Goal: Find specific page/section: Find specific page/section

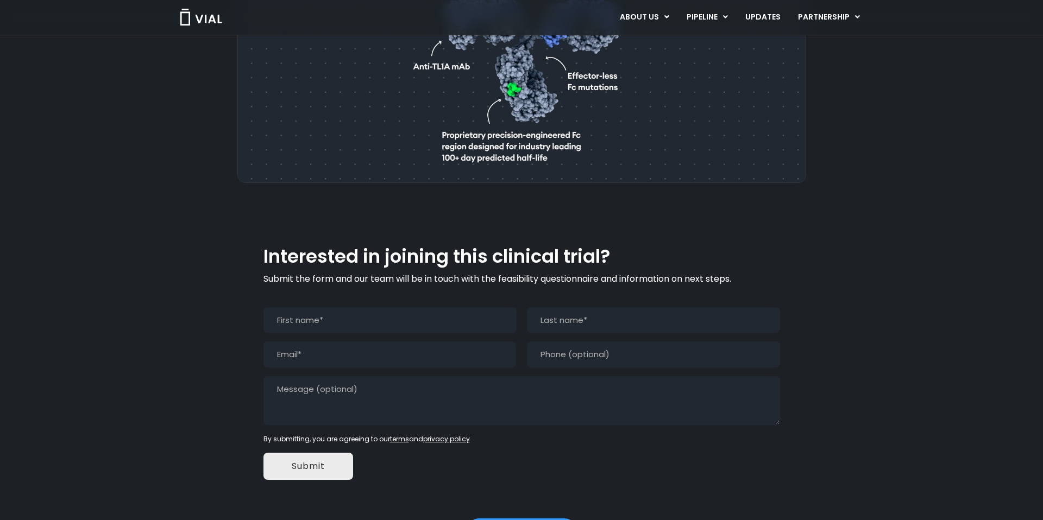
scroll to position [856, 0]
type input "Ali"
click at [553, 309] on input "Last" at bounding box center [653, 322] width 253 height 26
type input "Algain"
click at [406, 309] on input "Ali" at bounding box center [389, 322] width 253 height 26
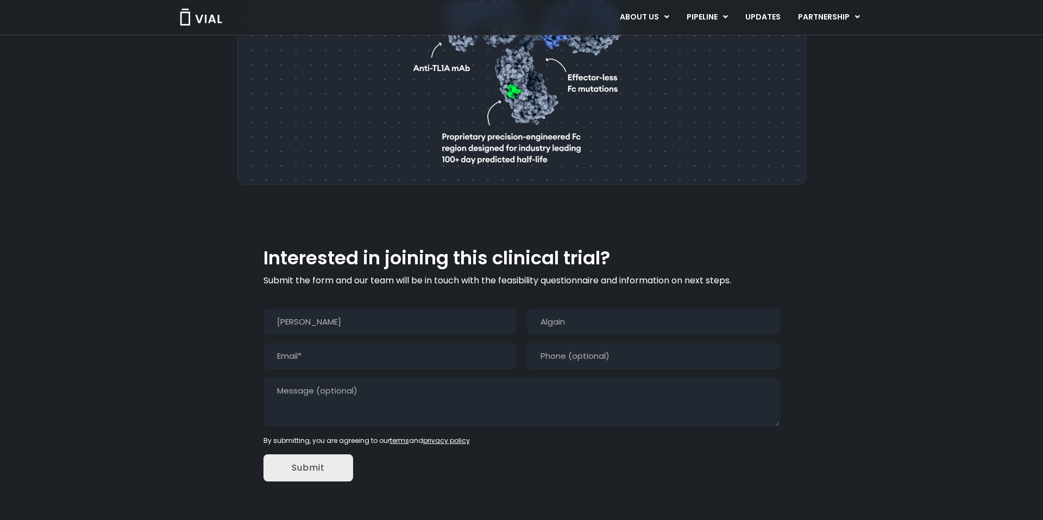
click at [406, 309] on input "Ali" at bounding box center [389, 322] width 253 height 26
click at [584, 309] on input "Algain" at bounding box center [653, 322] width 253 height 26
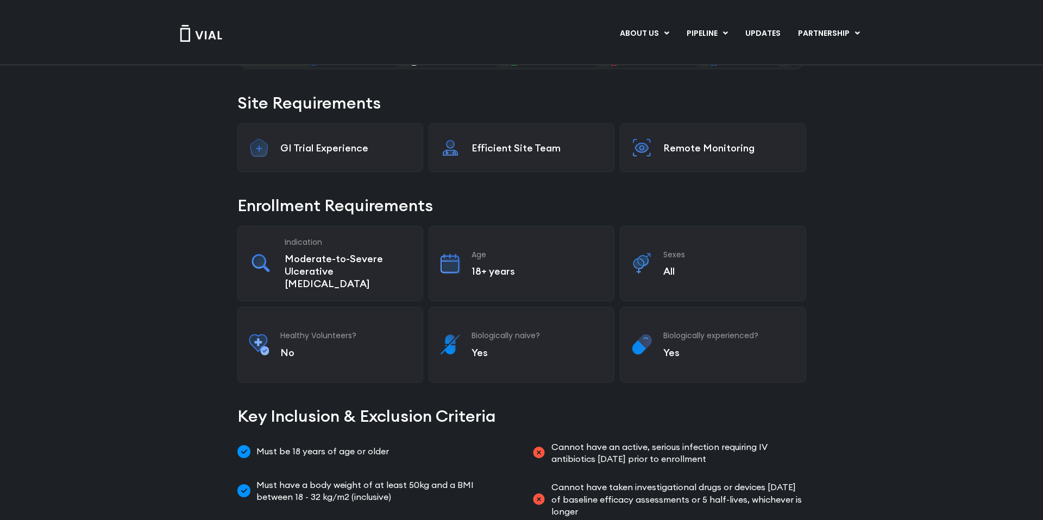
scroll to position [0, 0]
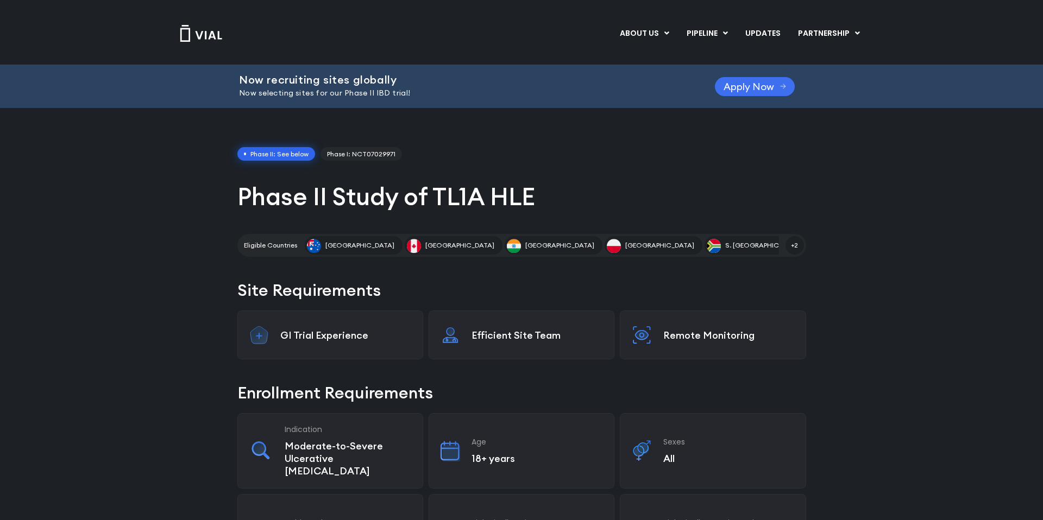
click at [752, 91] on span "Apply Now" at bounding box center [748, 87] width 50 height 8
click at [195, 31] on img at bounding box center [200, 33] width 43 height 17
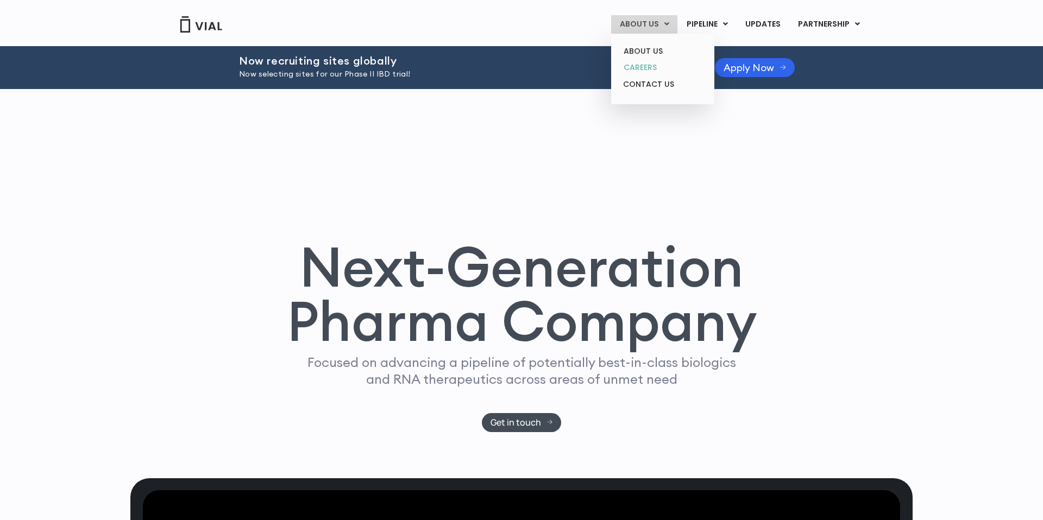
click at [645, 66] on link "CAREERS" at bounding box center [662, 67] width 95 height 17
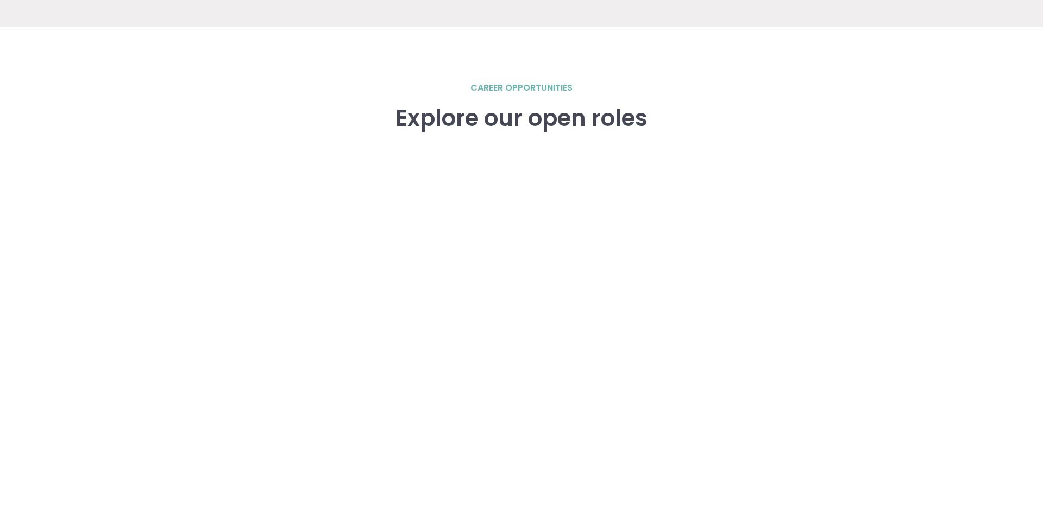
scroll to position [1502, 0]
